Goal: Task Accomplishment & Management: Use online tool/utility

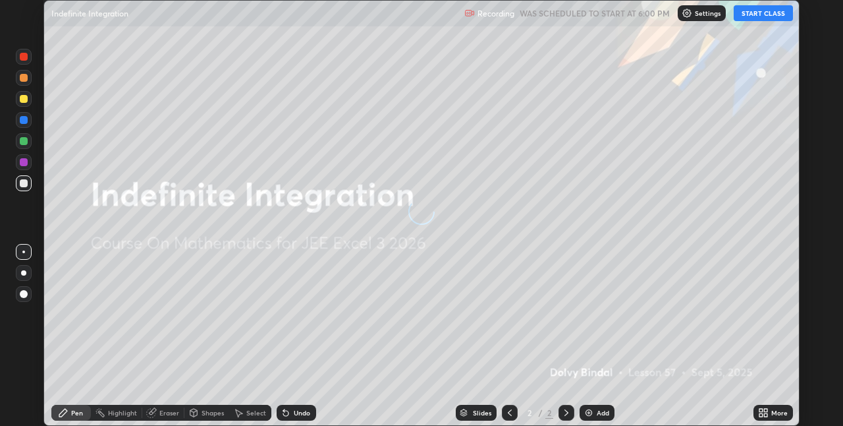
scroll to position [426, 843]
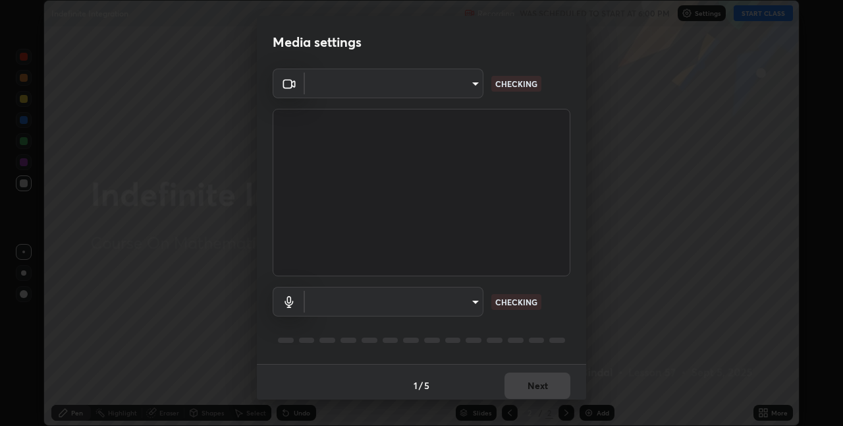
type input "991f874612634fb740a7a2eac7f11ca4c5c922d1b60a0f6e912d77df464512fb"
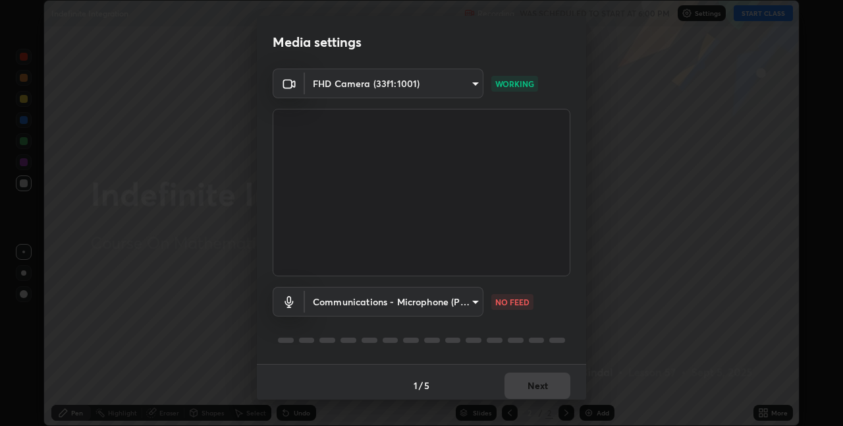
click at [372, 308] on body "Erase all Indefinite Integration Recording WAS SCHEDULED TO START AT 6:00 PM Se…" at bounding box center [421, 213] width 843 height 426
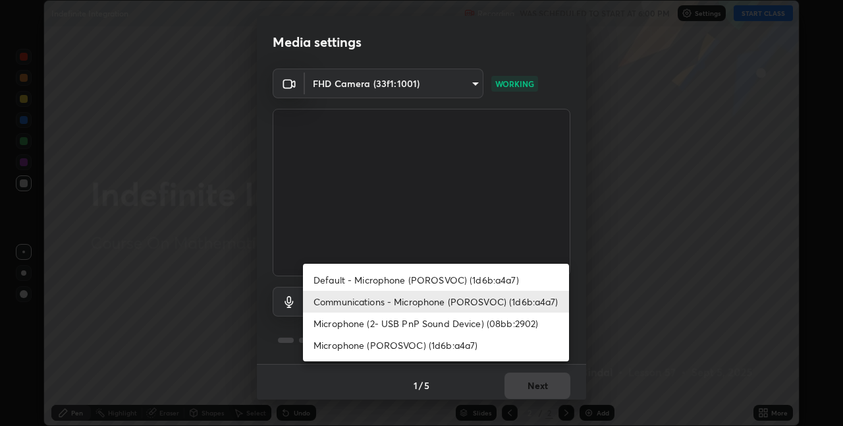
click at [382, 316] on li "Microphone (2- USB PnP Sound Device) (08bb:2902)" at bounding box center [436, 323] width 266 height 22
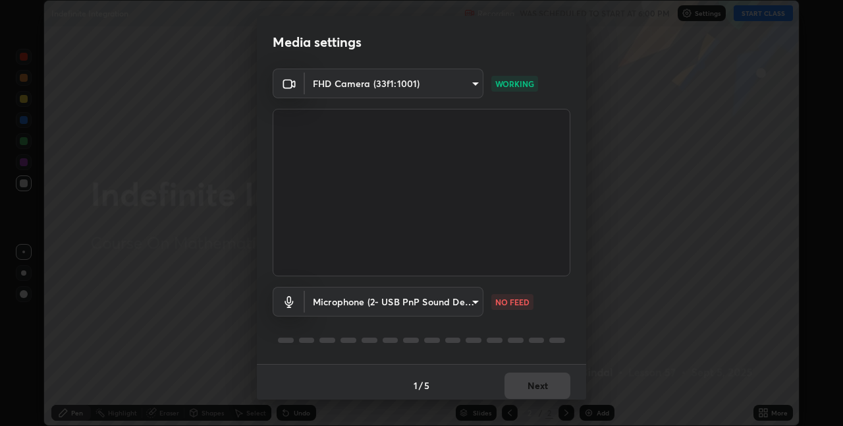
type input "53bf429451061e7ae2fd005177757941616a86ec1630be658cf65b99f02360cb"
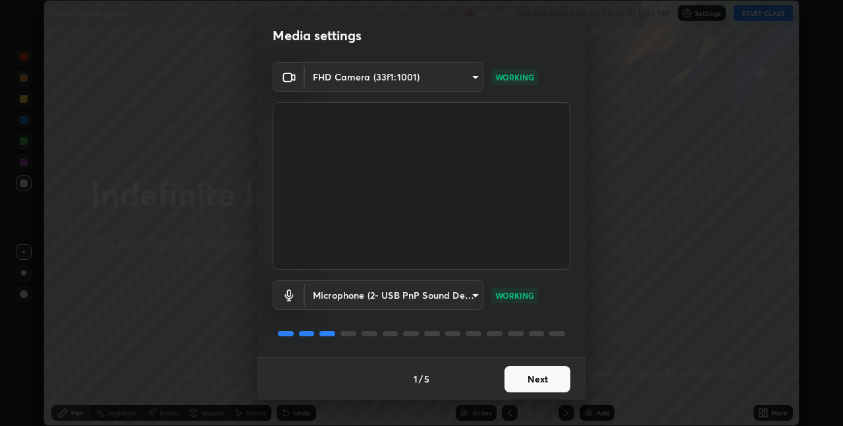
click at [525, 376] on button "Next" at bounding box center [538, 379] width 66 height 26
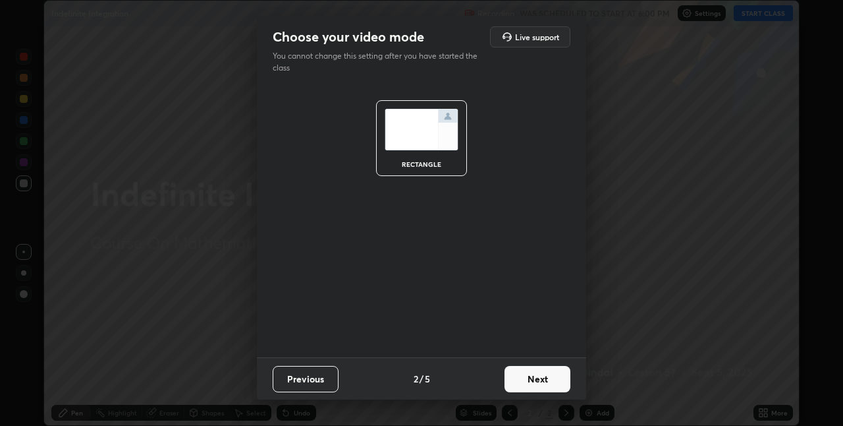
scroll to position [0, 0]
click at [527, 382] on button "Next" at bounding box center [538, 379] width 66 height 26
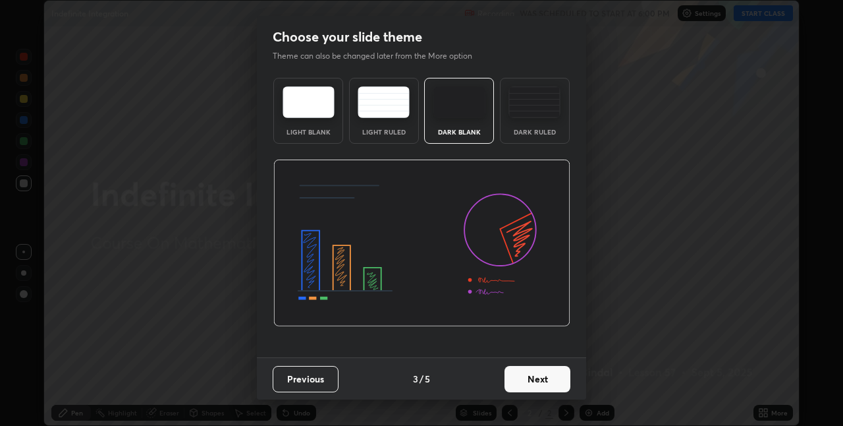
click at [540, 380] on button "Next" at bounding box center [538, 379] width 66 height 26
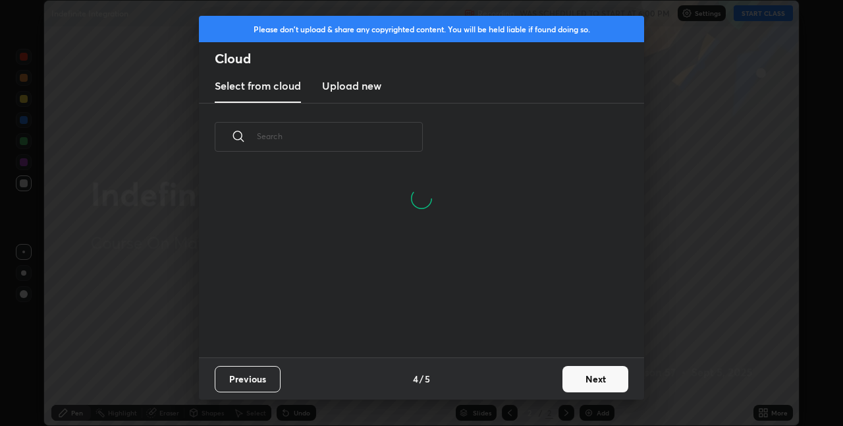
click at [581, 382] on button "Next" at bounding box center [596, 379] width 66 height 26
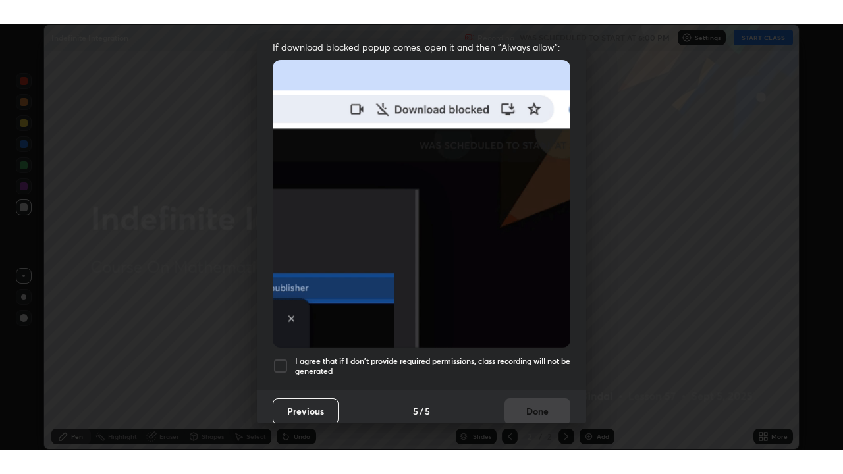
scroll to position [275, 0]
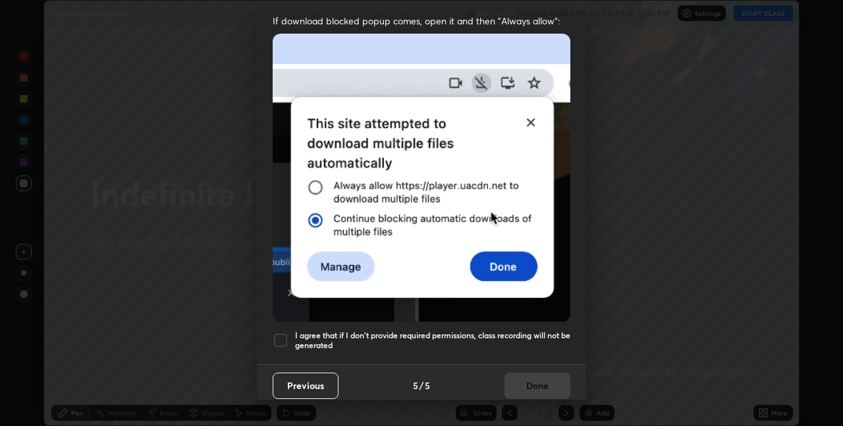
click at [463, 331] on h5 "I agree that if I don't provide required permissions, class recording will not …" at bounding box center [432, 340] width 275 height 20
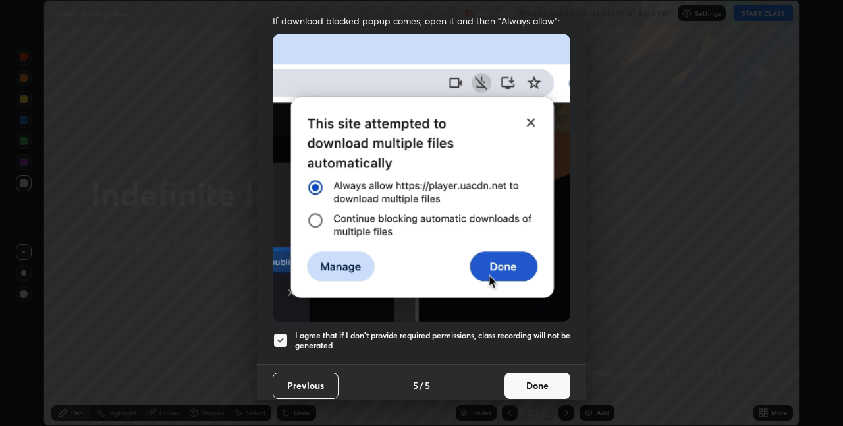
click at [513, 379] on button "Done" at bounding box center [538, 385] width 66 height 26
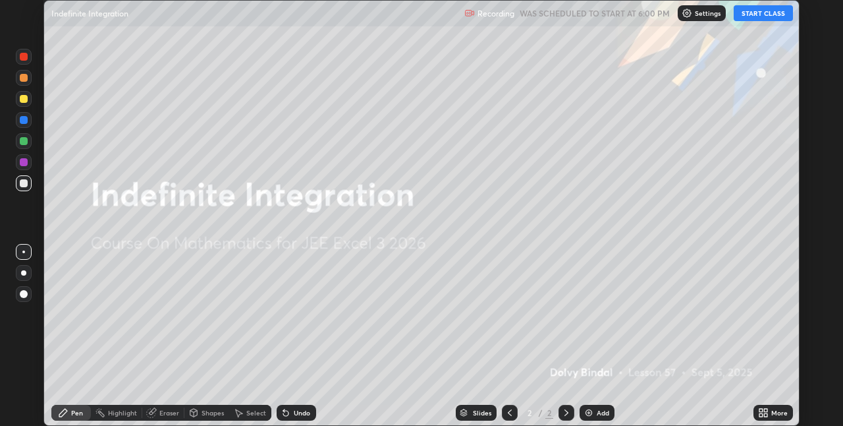
click at [760, 16] on button "START CLASS" at bounding box center [763, 13] width 59 height 16
click at [766, 410] on icon at bounding box center [765, 410] width 3 height 3
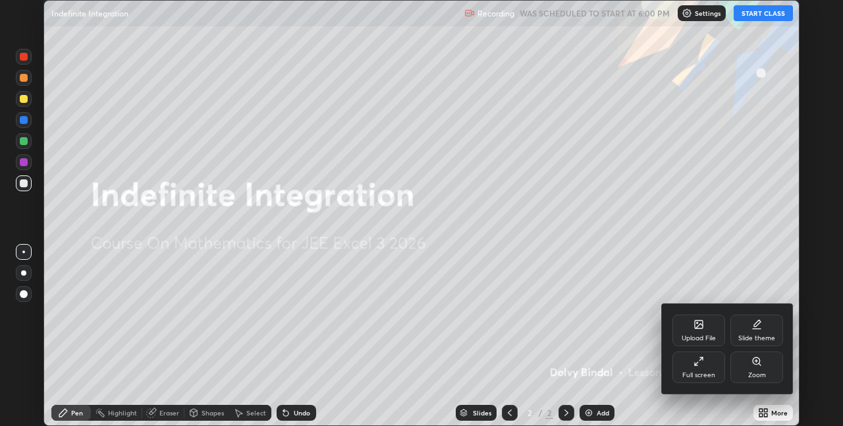
click at [698, 372] on div "Full screen" at bounding box center [699, 375] width 33 height 7
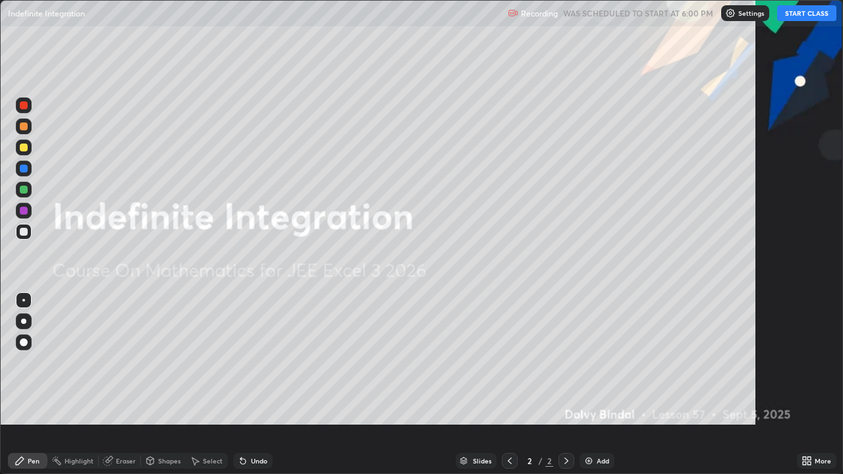
scroll to position [474, 843]
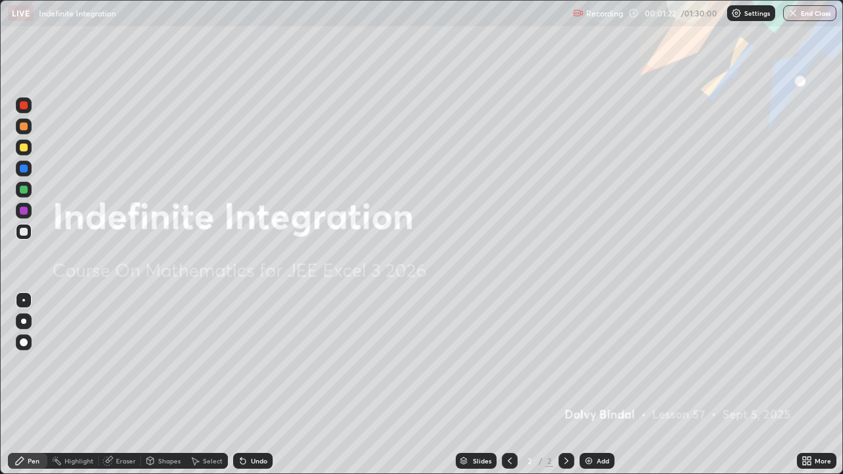
click at [590, 425] on img at bounding box center [589, 461] width 11 height 11
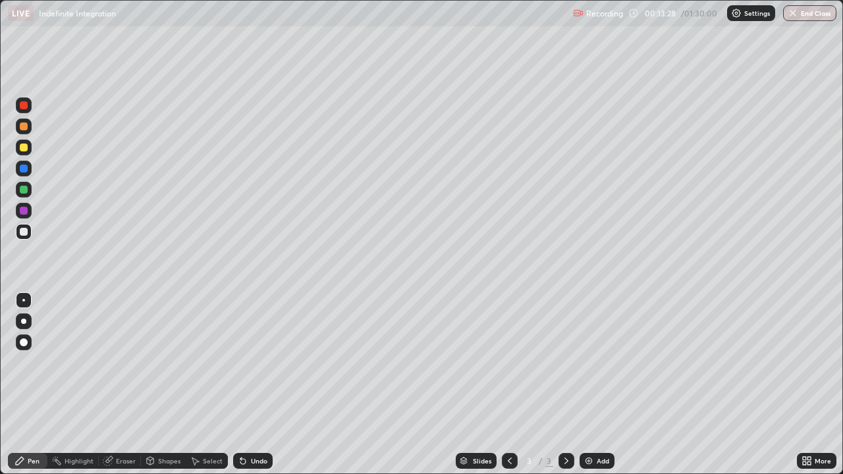
click at [598, 425] on div "Add" at bounding box center [603, 461] width 13 height 7
click at [25, 225] on div at bounding box center [24, 232] width 16 height 16
click at [22, 150] on div at bounding box center [24, 148] width 8 height 8
click at [24, 131] on div at bounding box center [24, 127] width 16 height 16
click at [24, 190] on div at bounding box center [24, 190] width 8 height 8
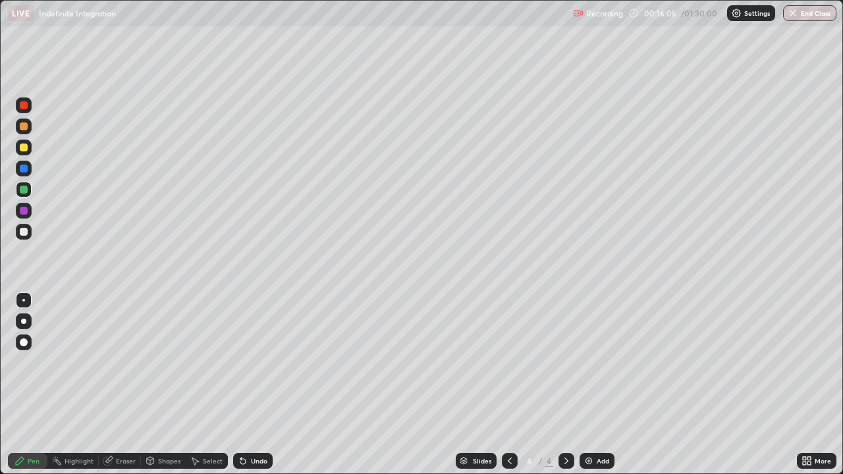
click at [263, 425] on div "Undo" at bounding box center [259, 461] width 16 height 7
click at [23, 235] on div at bounding box center [24, 232] width 8 height 8
click at [22, 154] on div at bounding box center [24, 148] width 16 height 16
click at [592, 425] on img at bounding box center [589, 461] width 11 height 11
click at [117, 425] on div "Eraser" at bounding box center [126, 461] width 20 height 7
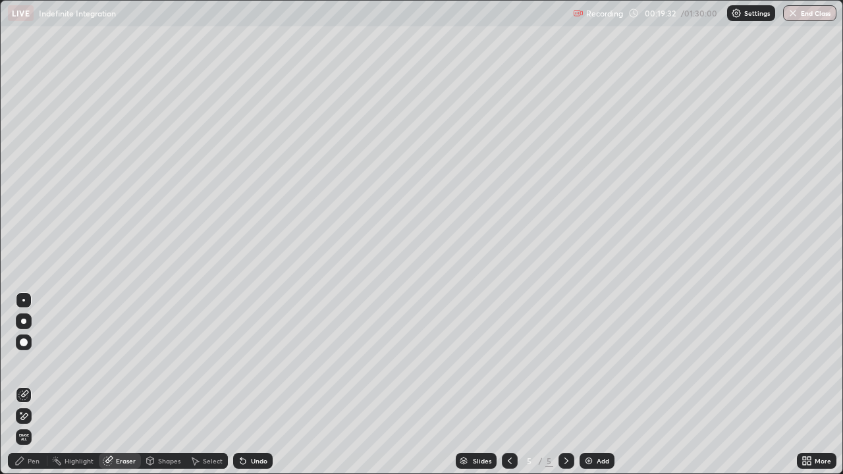
click at [28, 425] on div "Pen" at bounding box center [28, 461] width 40 height 16
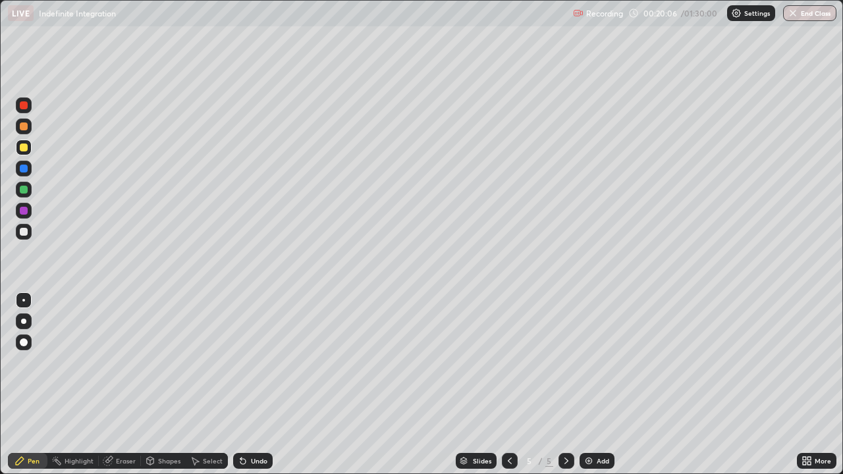
click at [24, 232] on div at bounding box center [24, 232] width 8 height 8
click at [127, 425] on div "Eraser" at bounding box center [120, 461] width 42 height 16
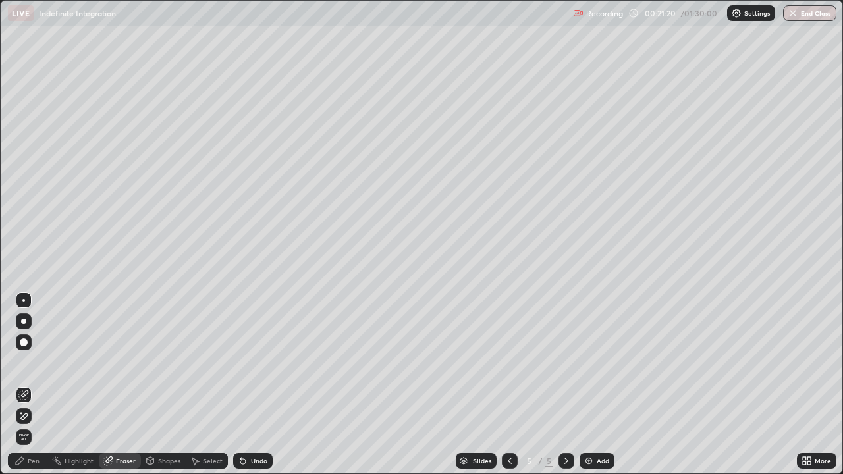
click at [24, 425] on div "Pen" at bounding box center [28, 461] width 40 height 16
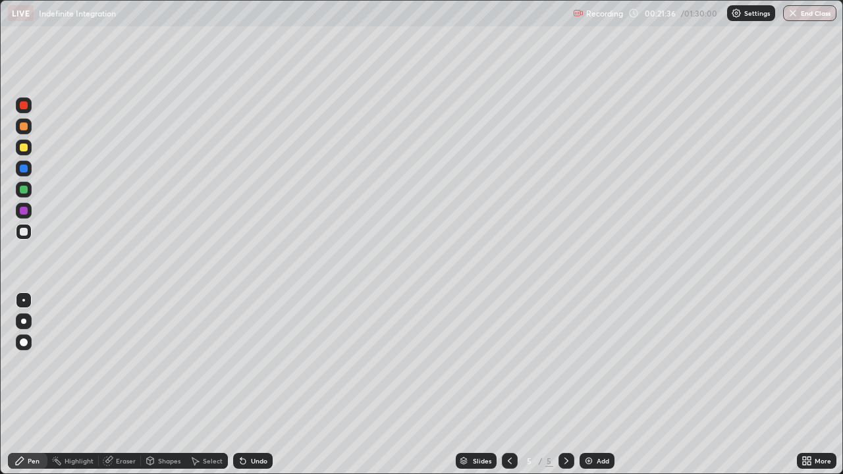
click at [26, 188] on div at bounding box center [24, 190] width 8 height 8
click at [26, 151] on div at bounding box center [24, 148] width 16 height 16
click at [262, 425] on div "Undo" at bounding box center [259, 461] width 16 height 7
click at [24, 232] on div at bounding box center [24, 232] width 8 height 8
click at [599, 425] on div "Add" at bounding box center [597, 461] width 35 height 16
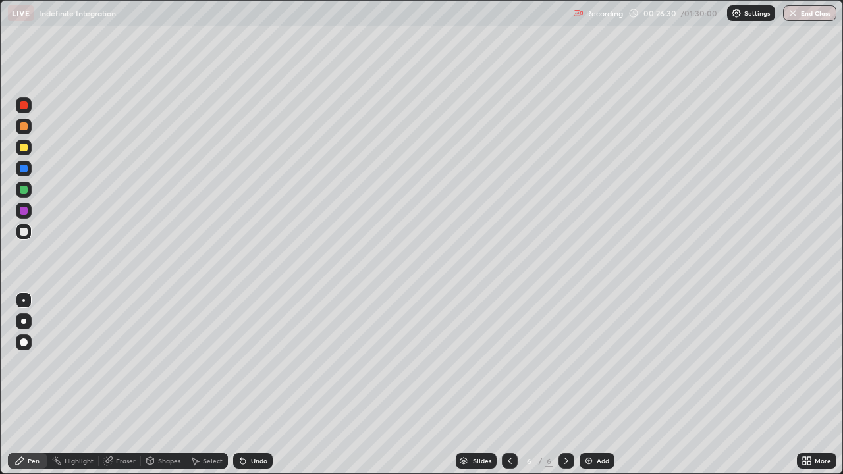
click at [25, 125] on div at bounding box center [24, 127] width 8 height 8
click at [253, 425] on div "Undo" at bounding box center [259, 461] width 16 height 7
click at [252, 425] on div "Undo" at bounding box center [259, 461] width 16 height 7
click at [22, 146] on div at bounding box center [24, 148] width 8 height 8
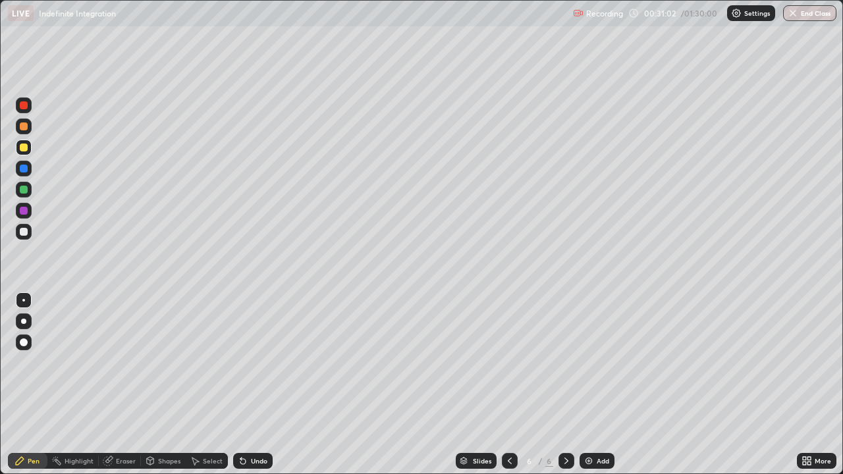
click at [31, 128] on div at bounding box center [24, 127] width 16 height 16
click at [20, 231] on div at bounding box center [24, 232] width 8 height 8
click at [605, 425] on div "Add" at bounding box center [603, 461] width 13 height 7
click at [24, 150] on div at bounding box center [24, 148] width 8 height 8
click at [20, 335] on div at bounding box center [24, 343] width 16 height 16
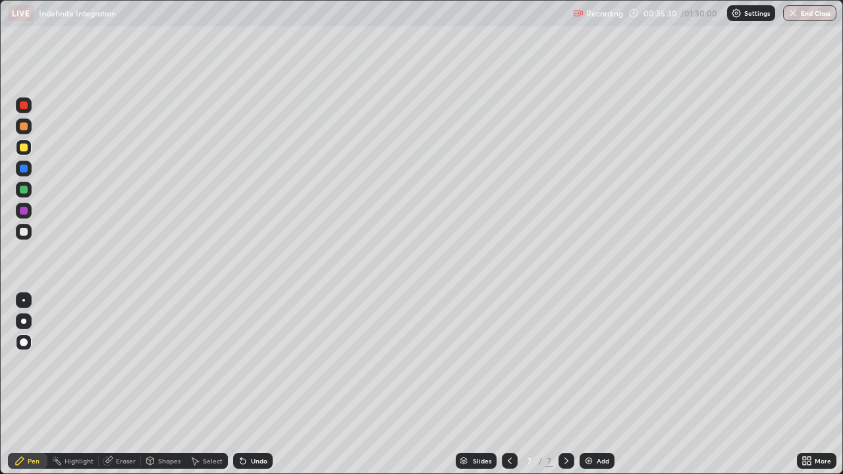
click at [24, 321] on div at bounding box center [23, 321] width 5 height 5
click at [24, 300] on div at bounding box center [23, 300] width 3 height 3
click at [603, 425] on div "Add" at bounding box center [603, 461] width 13 height 7
click at [25, 237] on div at bounding box center [24, 232] width 16 height 16
click at [24, 147] on div at bounding box center [24, 148] width 8 height 8
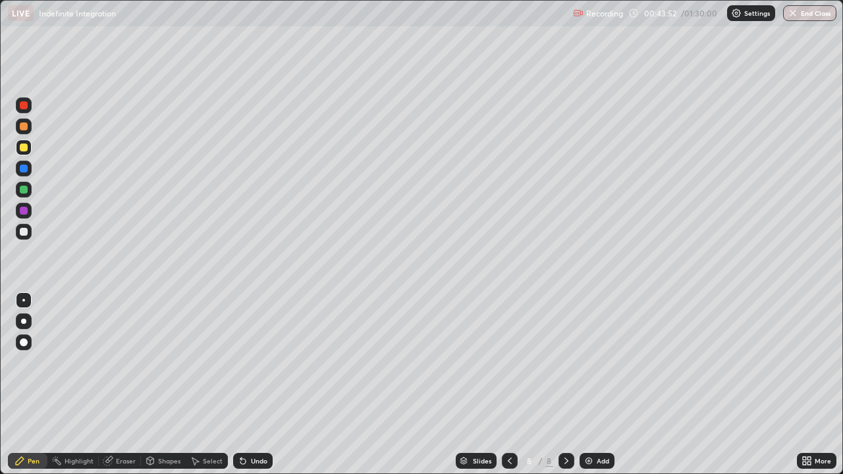
click at [241, 425] on icon at bounding box center [241, 458] width 1 height 1
click at [244, 425] on icon at bounding box center [243, 461] width 11 height 11
click at [26, 233] on div at bounding box center [24, 232] width 8 height 8
click at [20, 147] on div at bounding box center [24, 148] width 8 height 8
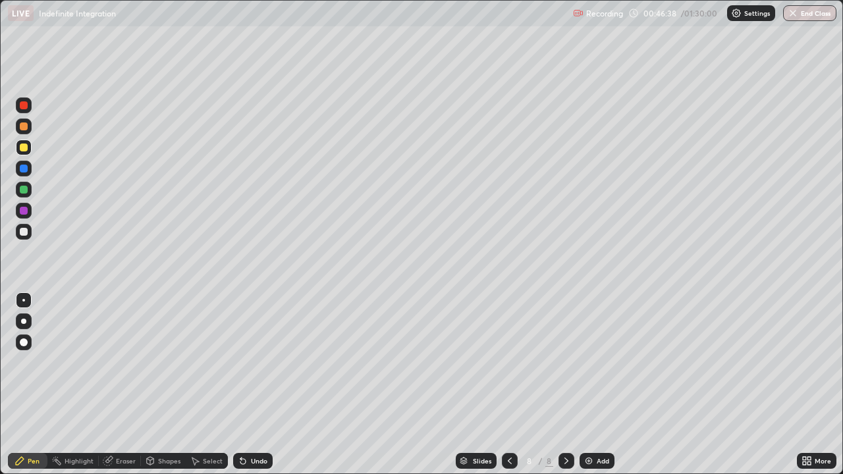
click at [592, 425] on img at bounding box center [589, 461] width 11 height 11
click at [29, 123] on div at bounding box center [24, 127] width 16 height 16
click at [20, 232] on div at bounding box center [24, 232] width 8 height 8
click at [15, 425] on div "Pen" at bounding box center [28, 461] width 40 height 16
click at [24, 123] on div at bounding box center [24, 127] width 8 height 8
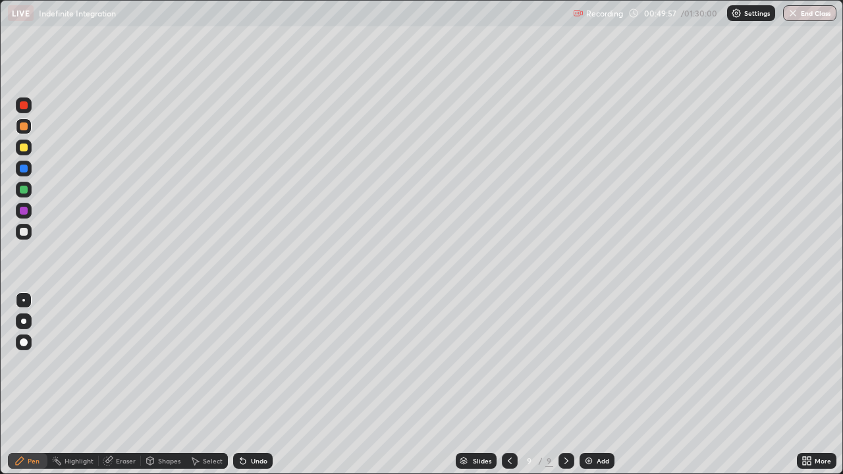
click at [20, 235] on div at bounding box center [24, 232] width 8 height 8
click at [20, 184] on div at bounding box center [24, 190] width 16 height 16
click at [119, 425] on div "Eraser" at bounding box center [126, 461] width 20 height 7
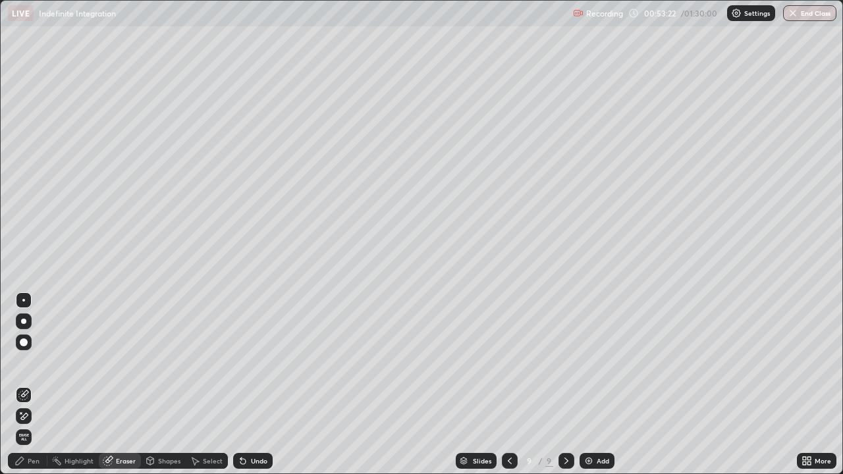
click at [28, 425] on div "Pen" at bounding box center [34, 461] width 12 height 7
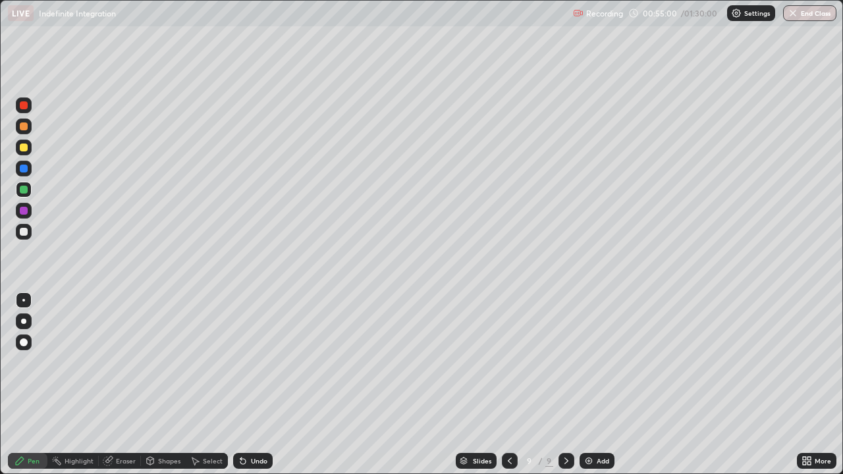
click at [598, 425] on div "Add" at bounding box center [603, 461] width 13 height 7
click at [26, 229] on div at bounding box center [24, 232] width 8 height 8
click at [241, 425] on icon at bounding box center [241, 458] width 1 height 1
click at [108, 425] on icon at bounding box center [107, 461] width 9 height 9
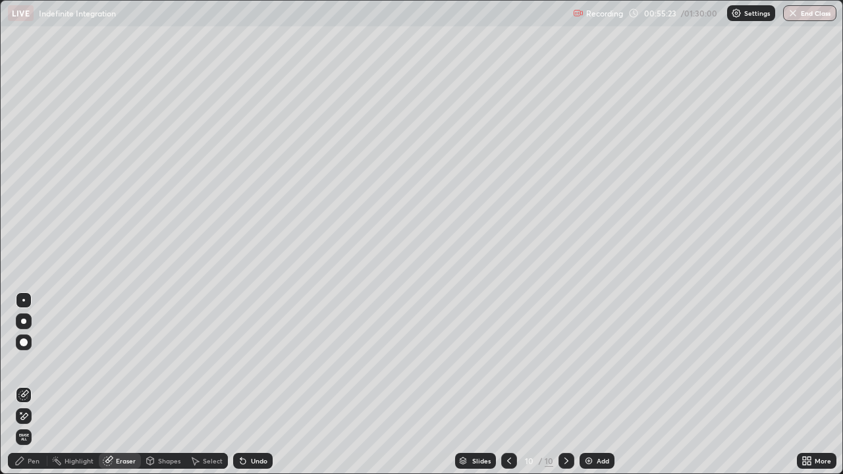
click at [17, 425] on icon at bounding box center [19, 461] width 11 height 11
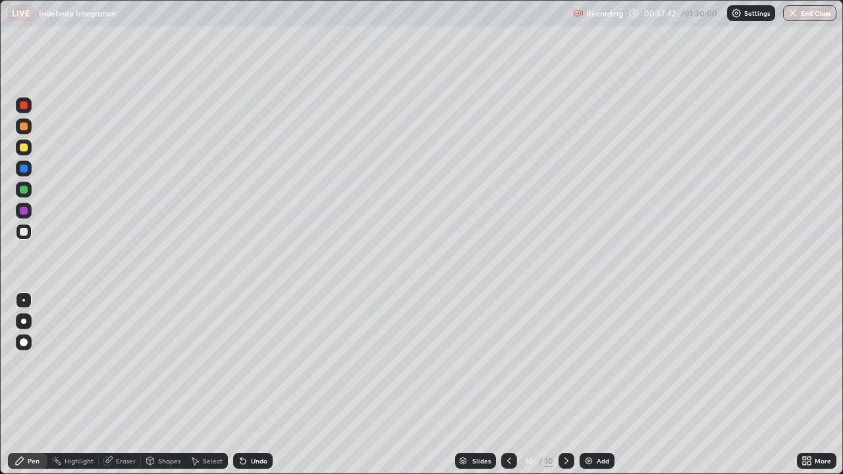
click at [24, 146] on div at bounding box center [24, 148] width 8 height 8
click at [257, 425] on div "Undo" at bounding box center [259, 461] width 16 height 7
click at [116, 425] on div "Eraser" at bounding box center [120, 461] width 42 height 16
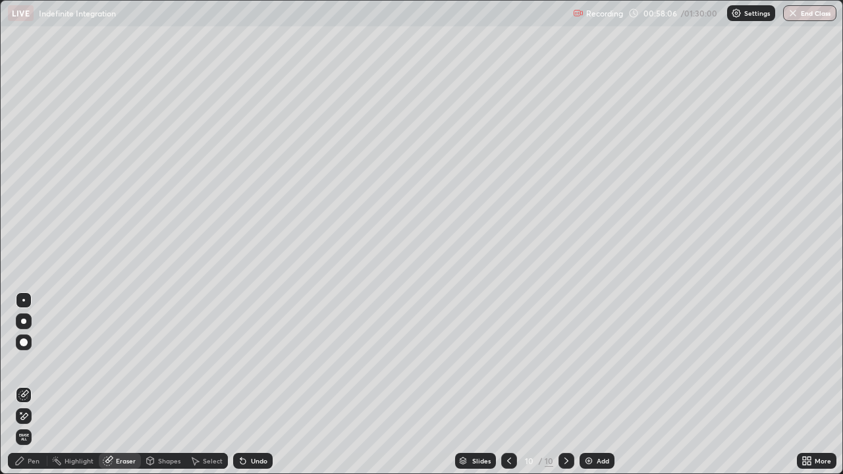
click at [29, 425] on div "Pen" at bounding box center [34, 461] width 12 height 7
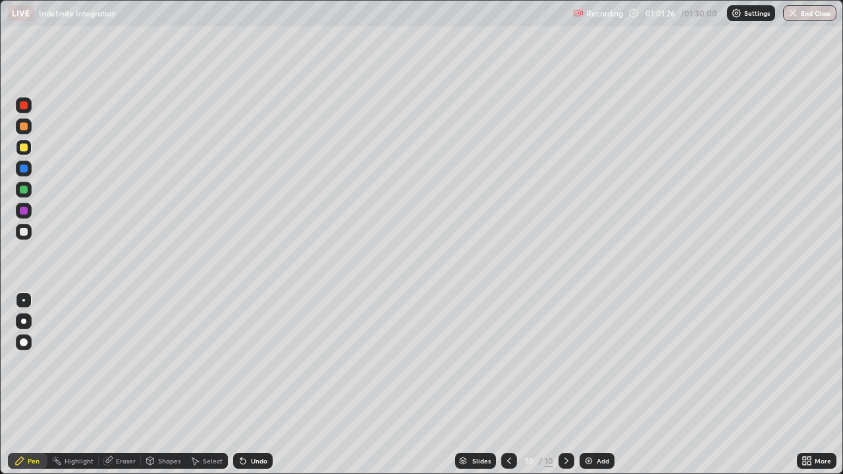
click at [27, 233] on div at bounding box center [24, 232] width 8 height 8
click at [24, 125] on div at bounding box center [24, 127] width 8 height 8
click at [588, 425] on img at bounding box center [589, 461] width 11 height 11
click at [23, 151] on div at bounding box center [24, 148] width 8 height 8
click at [27, 231] on div at bounding box center [24, 232] width 8 height 8
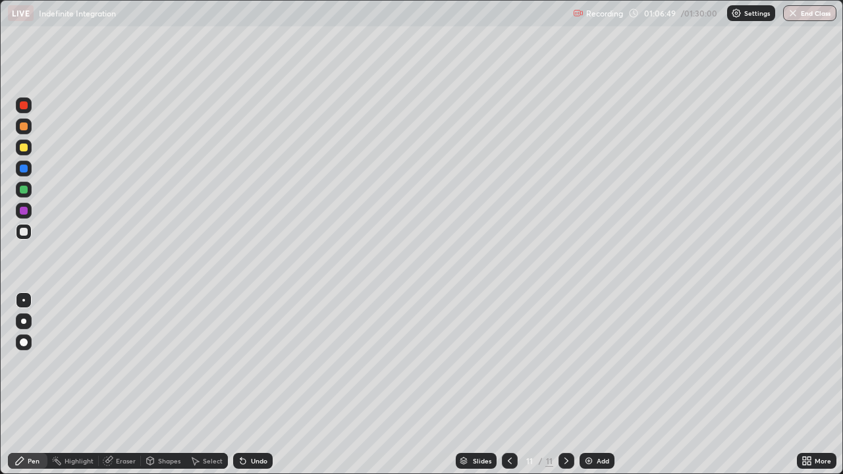
click at [23, 146] on div at bounding box center [24, 148] width 8 height 8
click at [30, 130] on div at bounding box center [24, 127] width 16 height 16
click at [22, 187] on div at bounding box center [24, 190] width 8 height 8
click at [25, 231] on div at bounding box center [24, 232] width 8 height 8
click at [599, 425] on div "Add" at bounding box center [603, 461] width 13 height 7
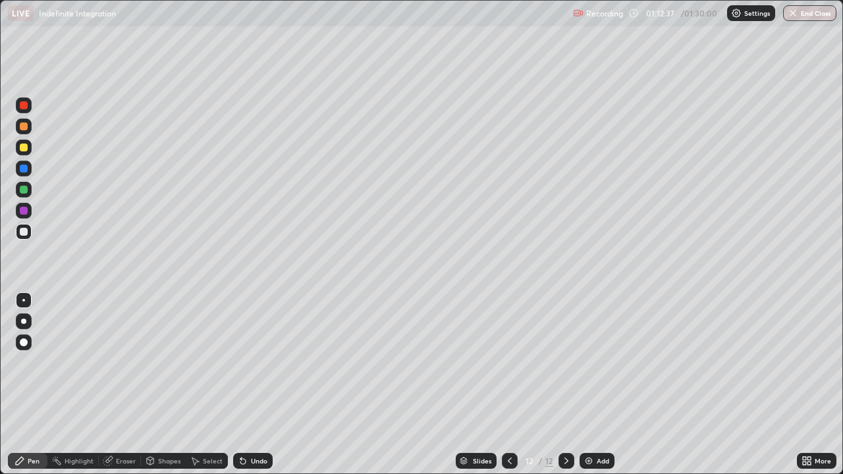
click at [122, 425] on div "Eraser" at bounding box center [126, 461] width 20 height 7
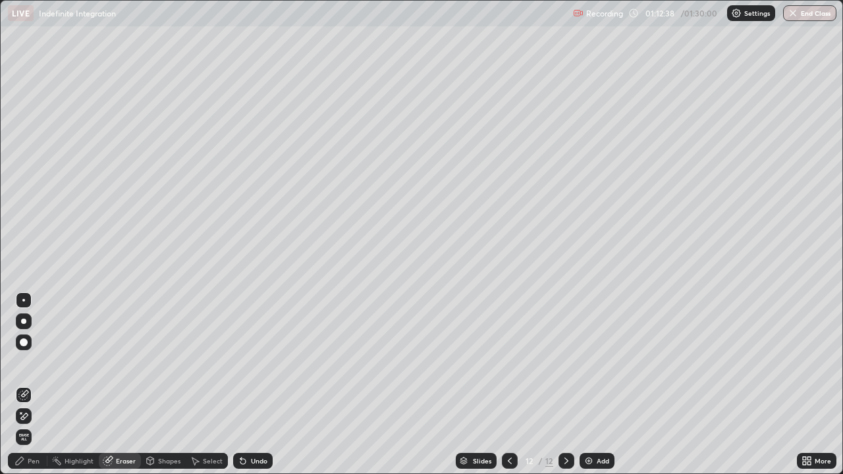
click at [25, 414] on icon at bounding box center [24, 416] width 7 height 7
click at [32, 425] on div "Pen" at bounding box center [34, 461] width 12 height 7
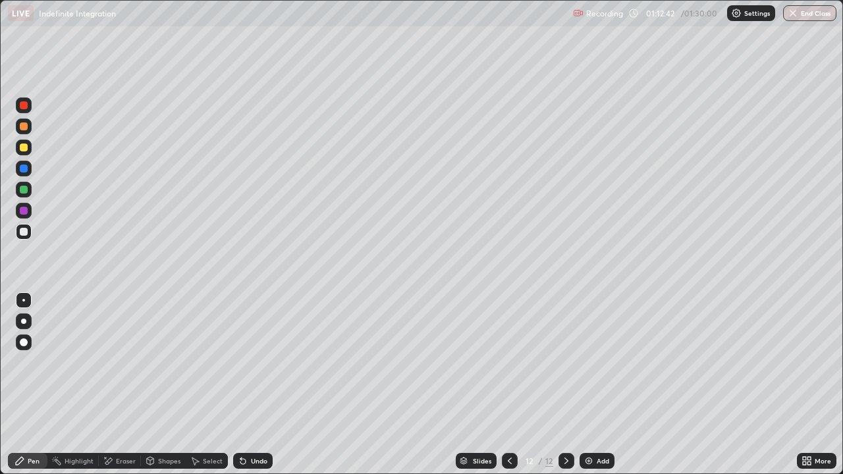
click at [27, 192] on div at bounding box center [24, 190] width 16 height 16
click at [22, 150] on div at bounding box center [24, 148] width 8 height 8
click at [597, 425] on div "Add" at bounding box center [603, 461] width 13 height 7
click at [25, 232] on div at bounding box center [24, 232] width 8 height 8
click at [24, 190] on div at bounding box center [24, 190] width 8 height 8
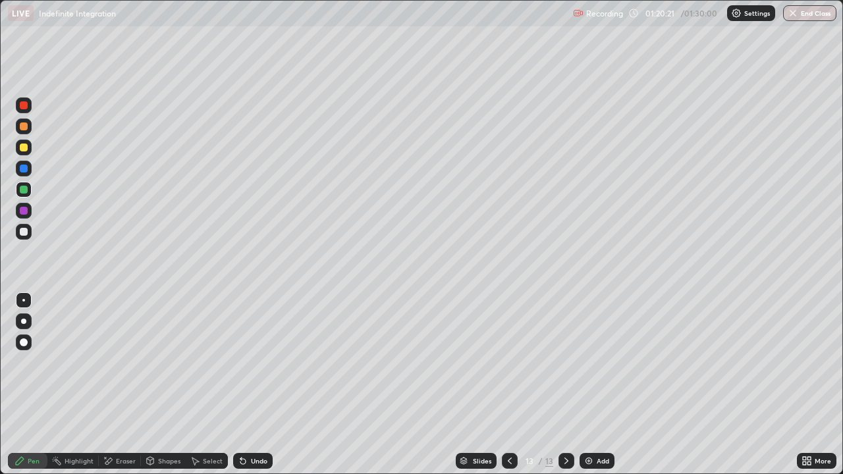
click at [26, 231] on div at bounding box center [24, 232] width 8 height 8
click at [29, 145] on div at bounding box center [24, 148] width 16 height 16
click at [592, 425] on div "Add" at bounding box center [597, 461] width 35 height 16
click at [27, 125] on div at bounding box center [24, 127] width 8 height 8
click at [804, 20] on button "End Class" at bounding box center [811, 13] width 52 height 16
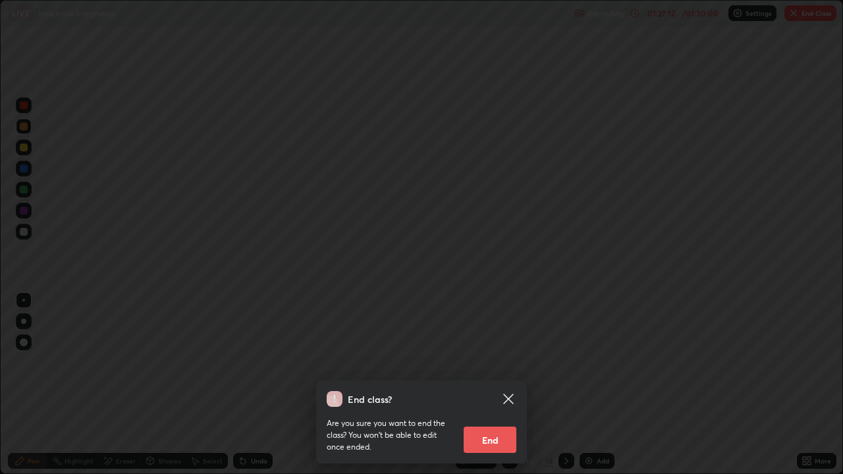
click at [493, 425] on button "End" at bounding box center [490, 440] width 53 height 26
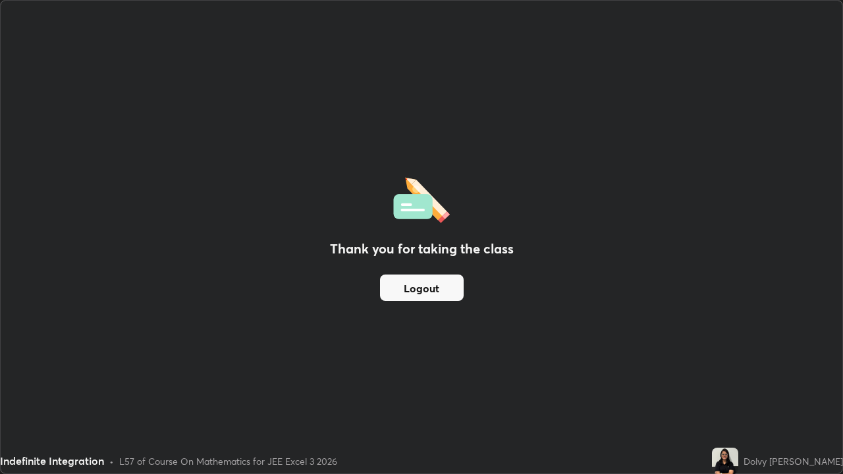
click at [414, 287] on button "Logout" at bounding box center [422, 288] width 84 height 26
